Goal: Find specific page/section: Find specific page/section

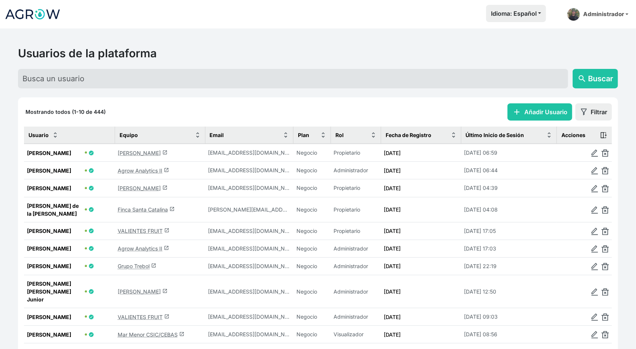
click at [142, 150] on link "[PERSON_NAME] launch" at bounding box center [143, 153] width 50 height 6
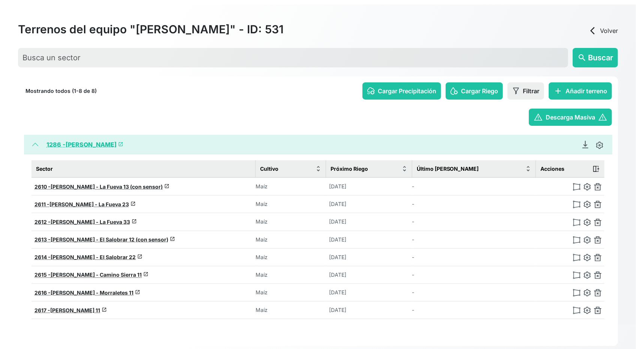
scroll to position [36, 0]
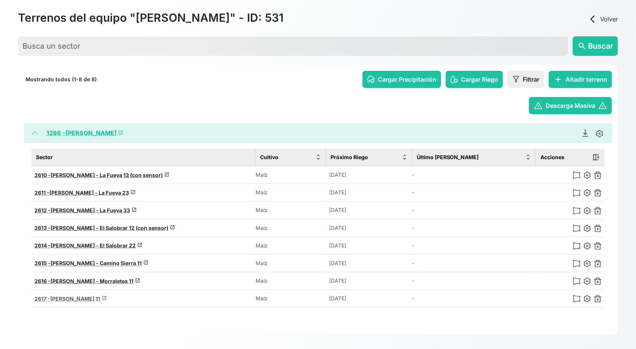
click at [73, 296] on span "[PERSON_NAME] 11" at bounding box center [75, 299] width 50 height 6
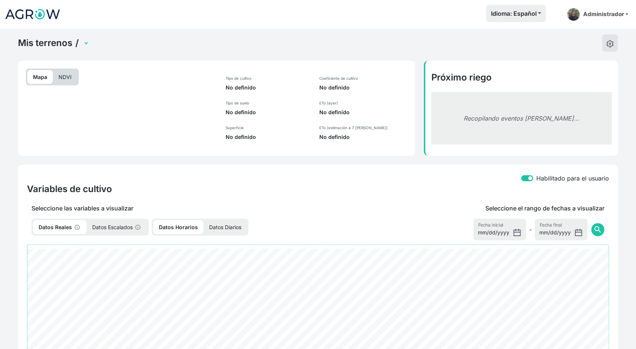
select select "2617"
select select "2483"
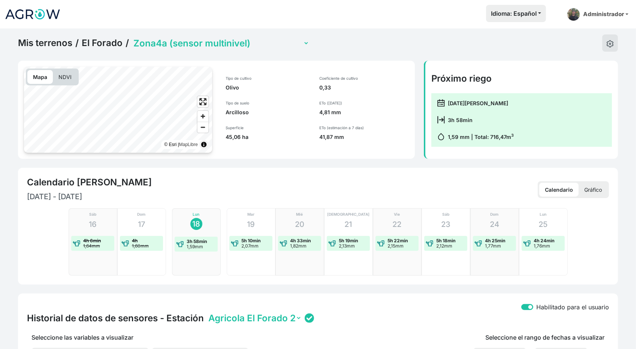
click at [52, 43] on link "Mis terrenos" at bounding box center [45, 42] width 54 height 11
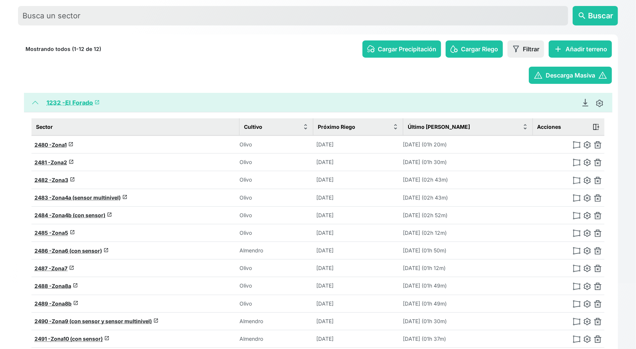
scroll to position [105, 0]
